Goal: Task Accomplishment & Management: Use online tool/utility

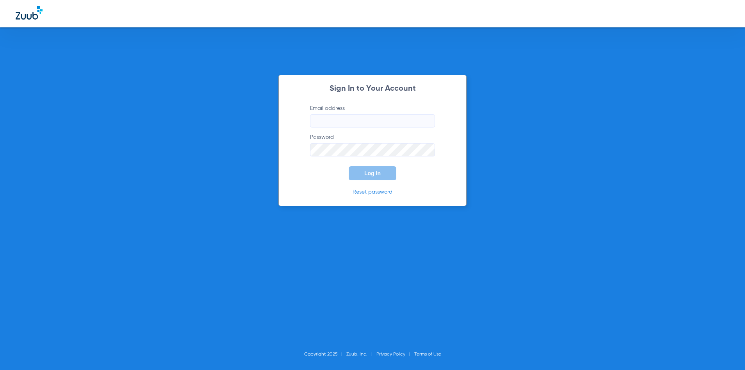
type input "[EMAIL_ADDRESS][DOMAIN_NAME]"
click at [362, 167] on button "Log In" at bounding box center [373, 173] width 48 height 14
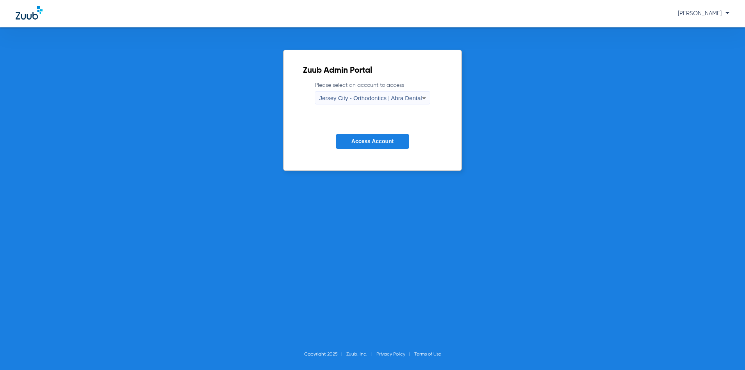
click at [356, 100] on span "Jersey City - Orthodontics | Abra Dental" at bounding box center [370, 98] width 103 height 7
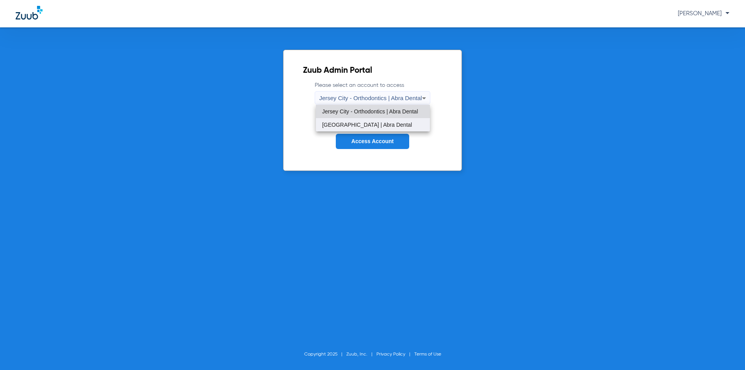
click at [359, 119] on mat-option "[GEOGRAPHIC_DATA] | Abra Dental" at bounding box center [373, 124] width 114 height 13
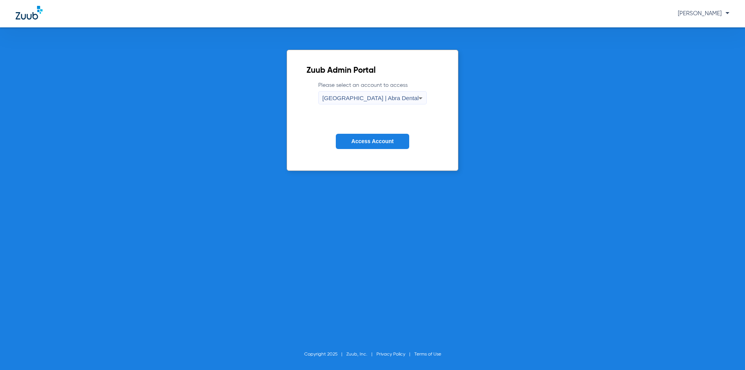
click at [365, 137] on button "Access Account" at bounding box center [372, 141] width 73 height 15
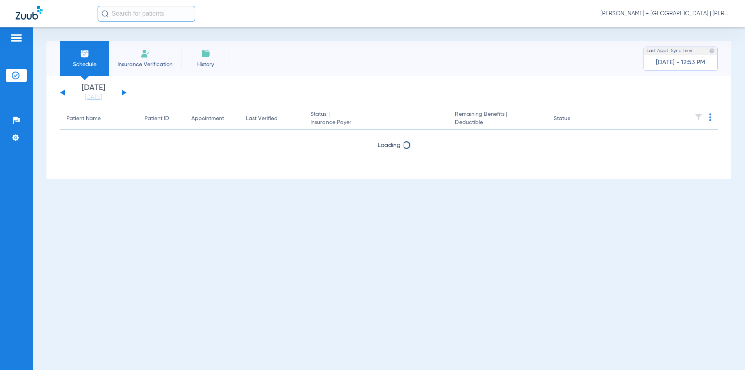
click at [145, 17] on input "text" at bounding box center [147, 14] width 98 height 16
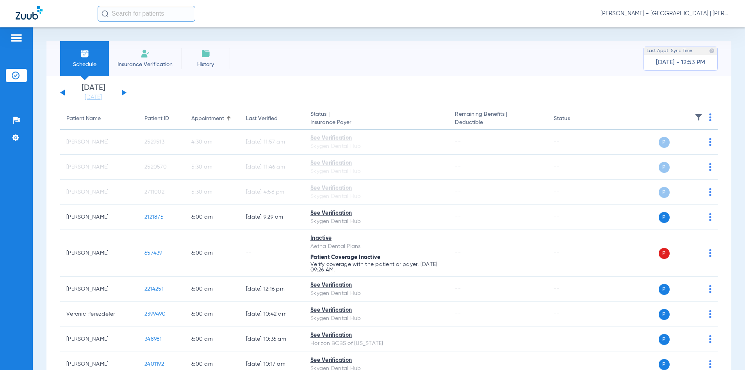
drag, startPoint x: 132, startPoint y: 12, endPoint x: 135, endPoint y: 7, distance: 6.5
click at [132, 11] on input "text" at bounding box center [147, 14] width 98 height 16
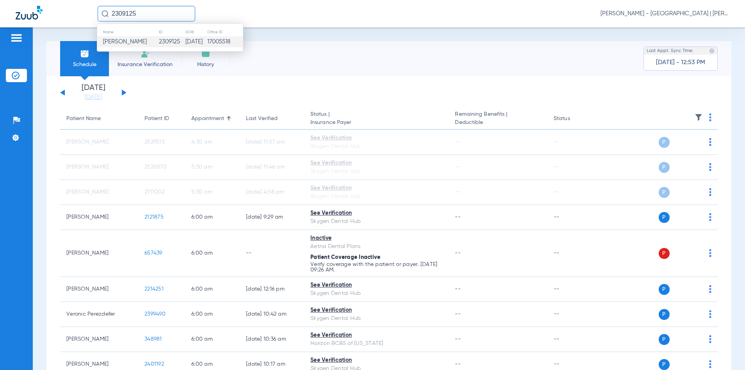
type input "2309125"
click at [163, 45] on td "2309125" at bounding box center [172, 41] width 27 height 11
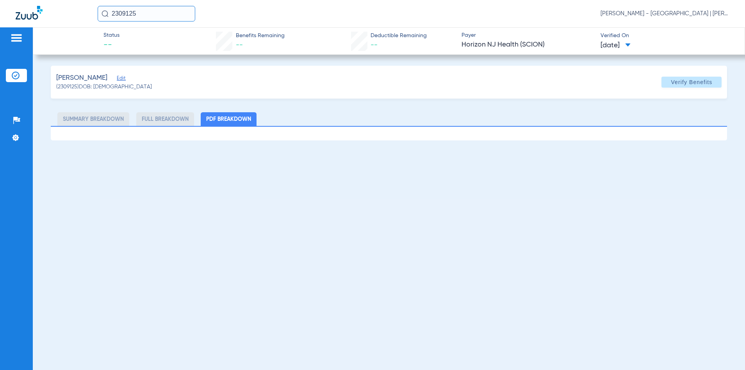
click at [113, 79] on div "[PERSON_NAME]" at bounding box center [104, 78] width 96 height 10
click at [118, 78] on span "Edit" at bounding box center [120, 78] width 7 height 7
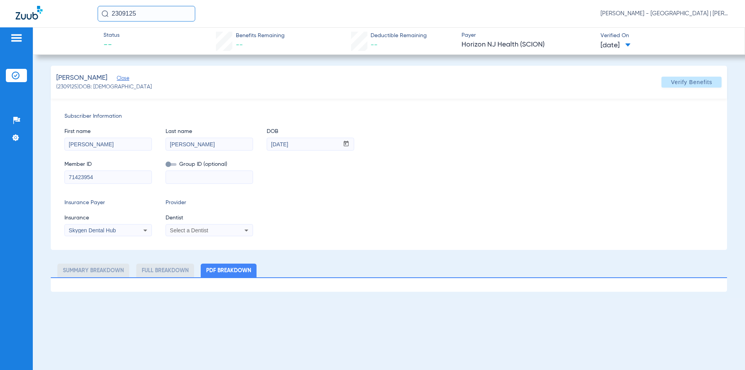
drag, startPoint x: 96, startPoint y: 176, endPoint x: 55, endPoint y: 176, distance: 40.6
click at [55, 176] on div "Subscriber Information First name [PERSON_NAME] Last name [PERSON_NAME] mm / dd…" at bounding box center [389, 173] width 677 height 151
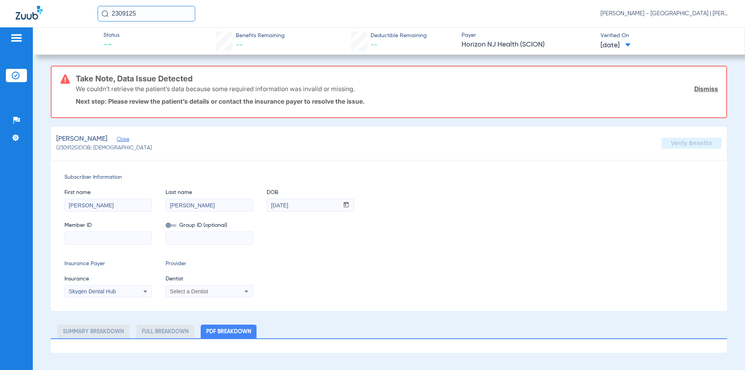
click at [105, 239] on input at bounding box center [108, 238] width 87 height 13
paste input "3HZN14902590"
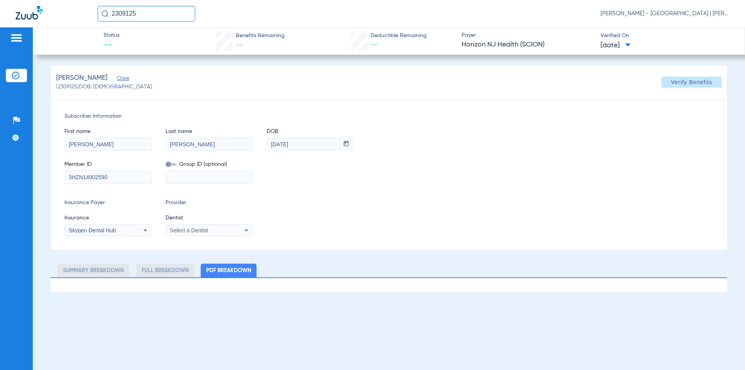
type input "3HZN14902590"
click at [123, 226] on div "Skygen Dental Hub" at bounding box center [108, 229] width 87 height 9
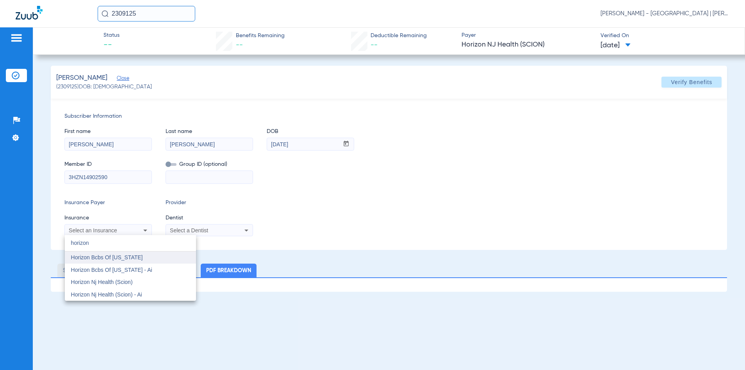
type input "horizon"
click at [127, 254] on span "Horizon Bcbs Of [US_STATE]" at bounding box center [107, 257] width 72 height 6
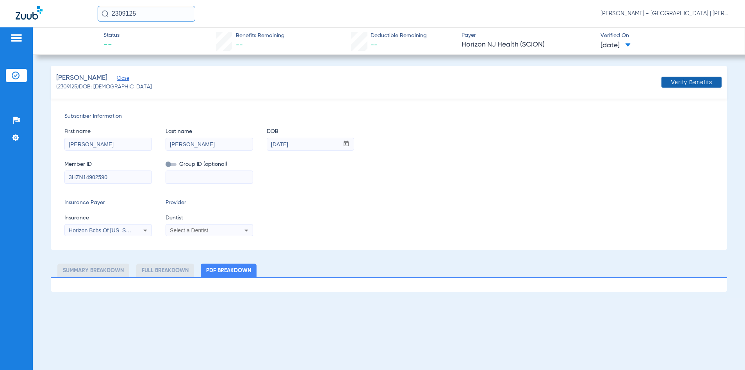
click at [697, 87] on span at bounding box center [692, 82] width 60 height 19
